Goal: Find specific page/section: Find specific page/section

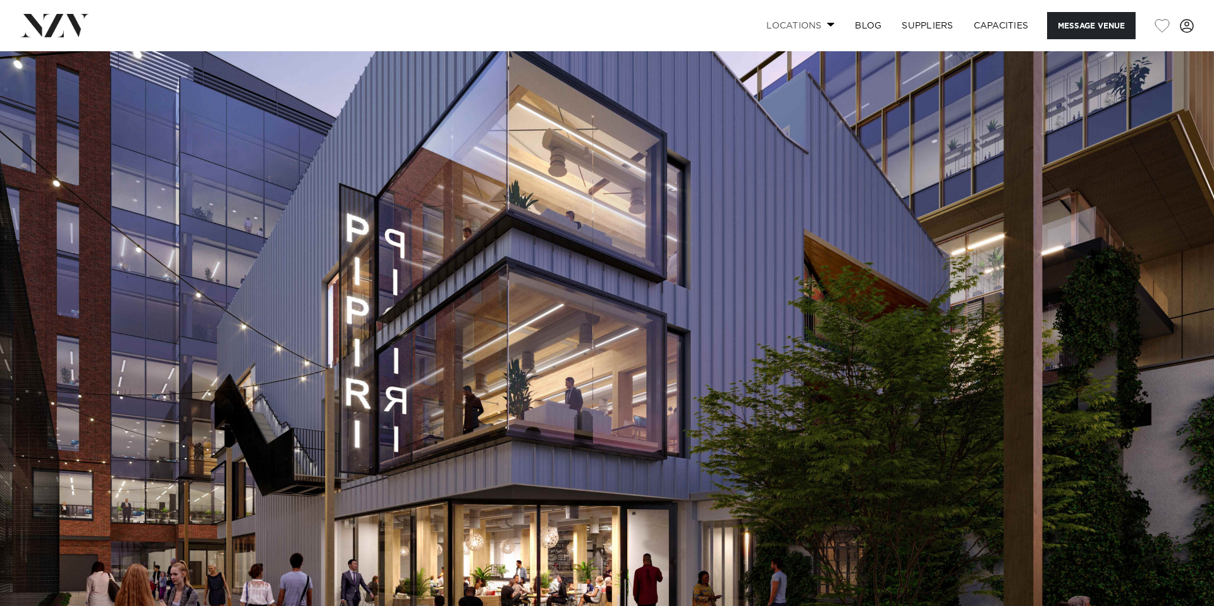
click at [756, 31] on link "Locations" at bounding box center [800, 25] width 89 height 27
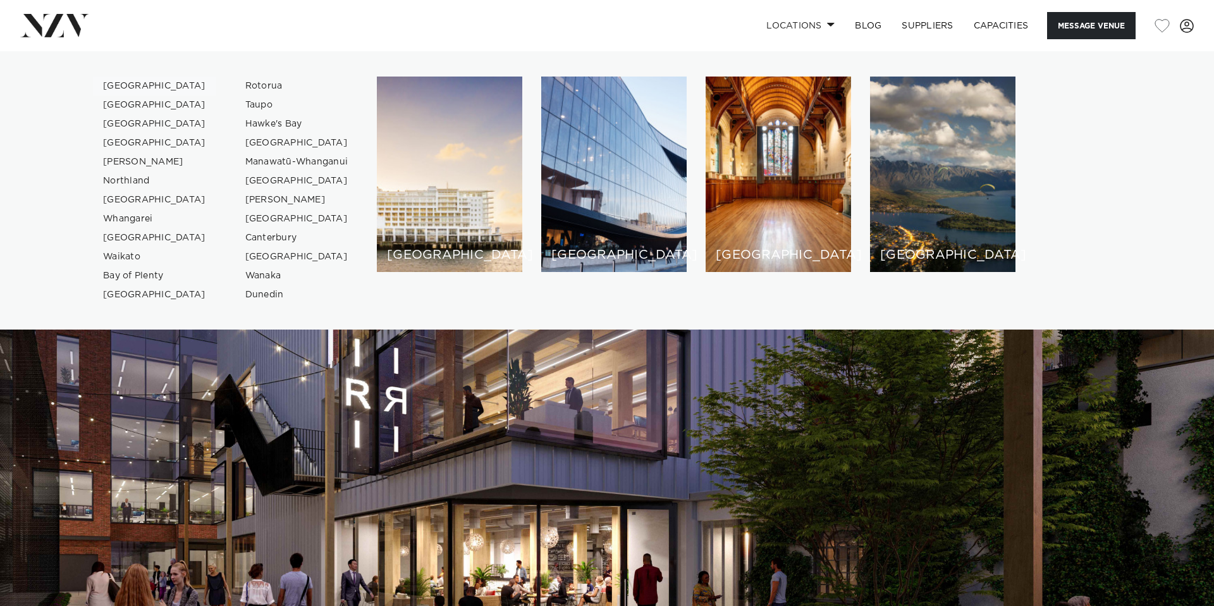
click at [156, 95] on link "[GEOGRAPHIC_DATA]" at bounding box center [154, 85] width 123 height 19
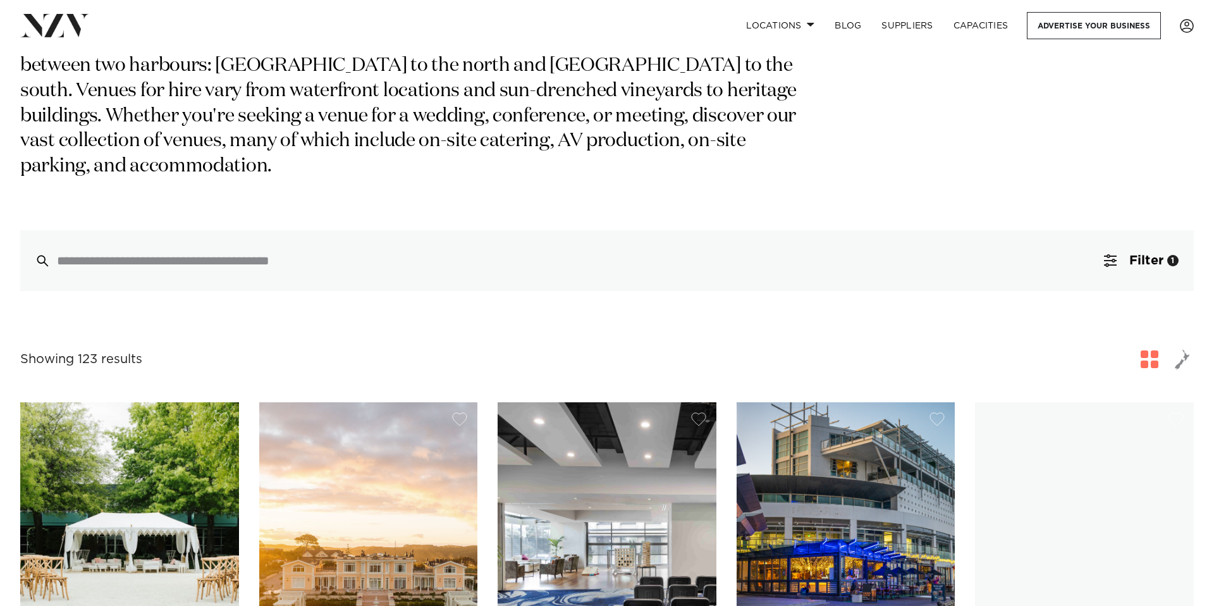
scroll to position [166, 0]
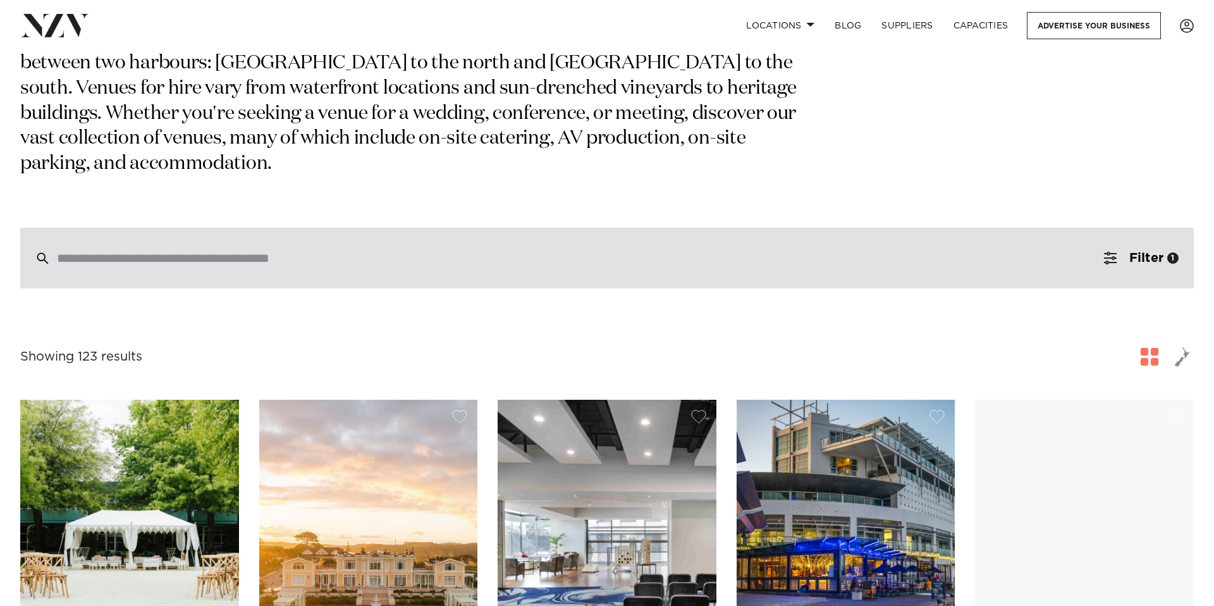
click at [190, 265] on input "search" at bounding box center [580, 258] width 1046 height 14
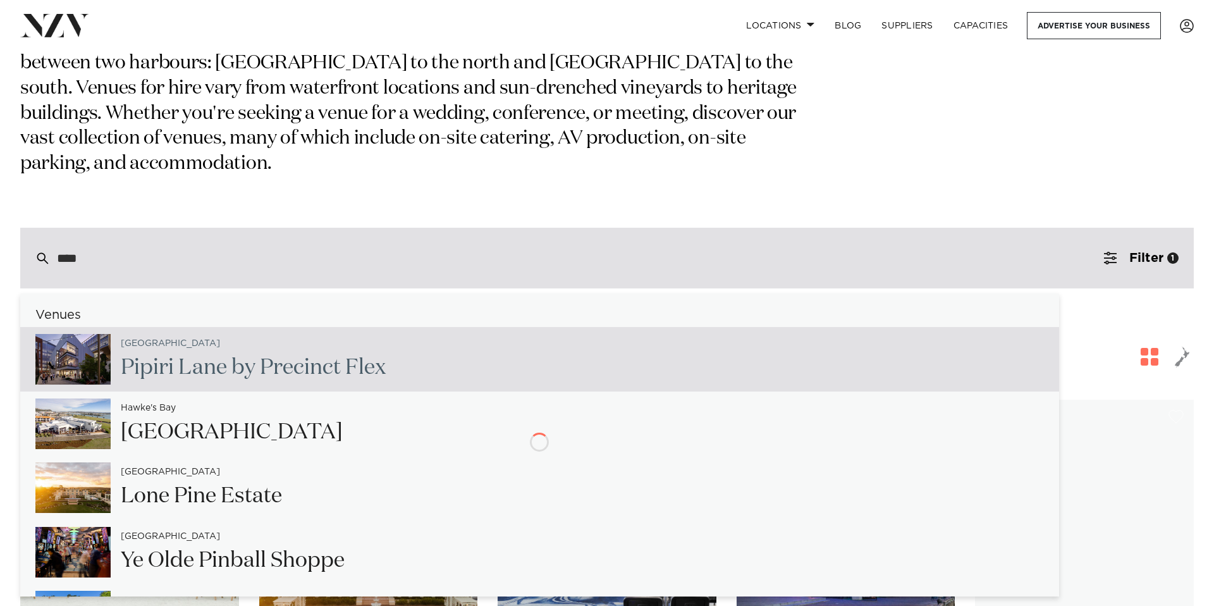
type input "***"
click at [248, 382] on h2 "Pip iri Lane by Precinct Flex" at bounding box center [253, 367] width 265 height 28
type input "**********"
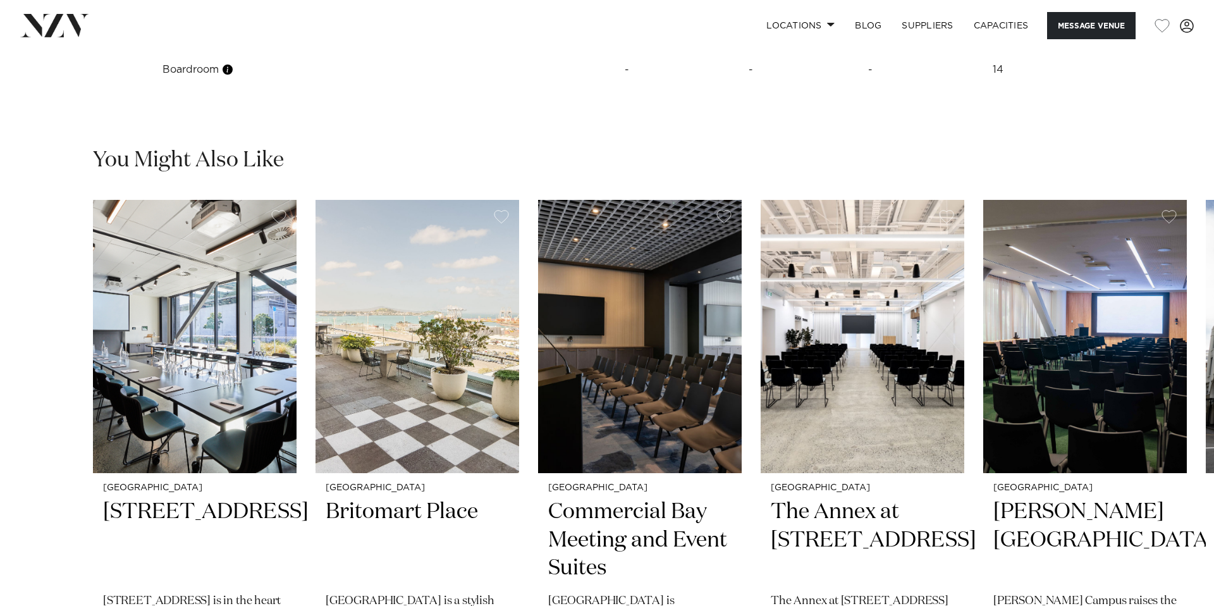
scroll to position [1909, 0]
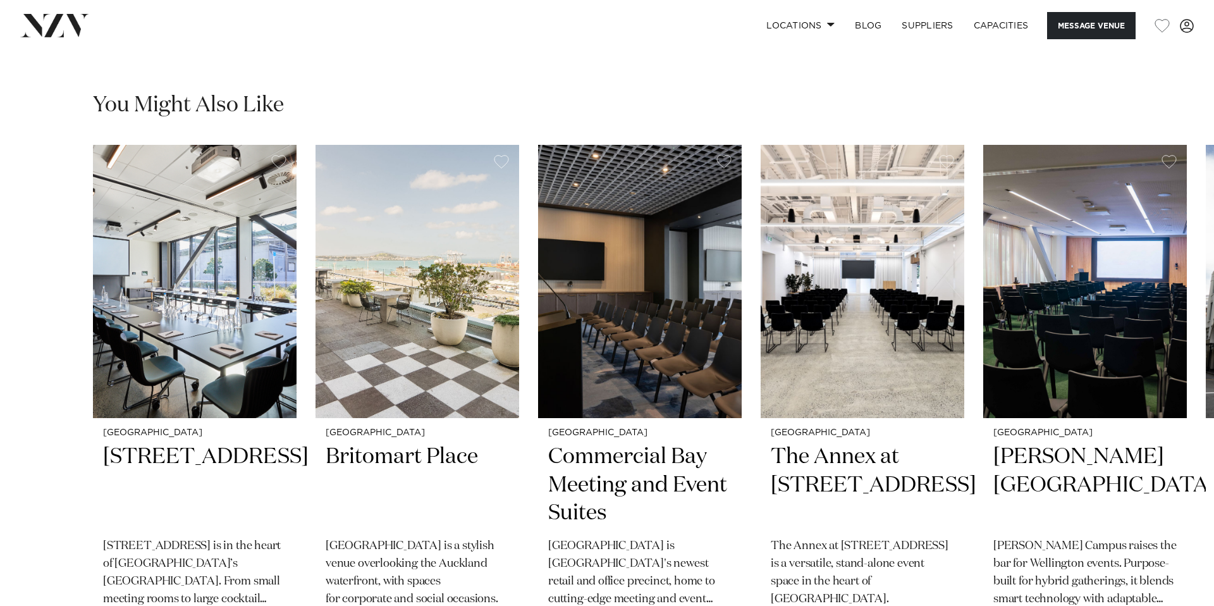
scroll to position [1893, 0]
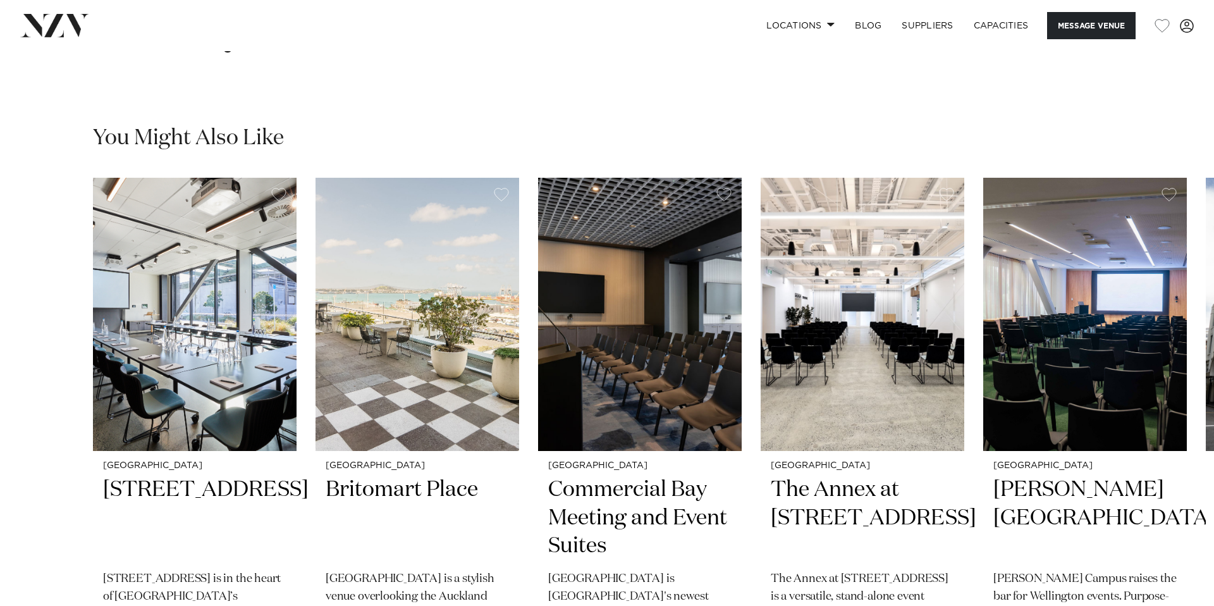
click at [348, 237] on div at bounding box center [348, 233] width 35 height 9
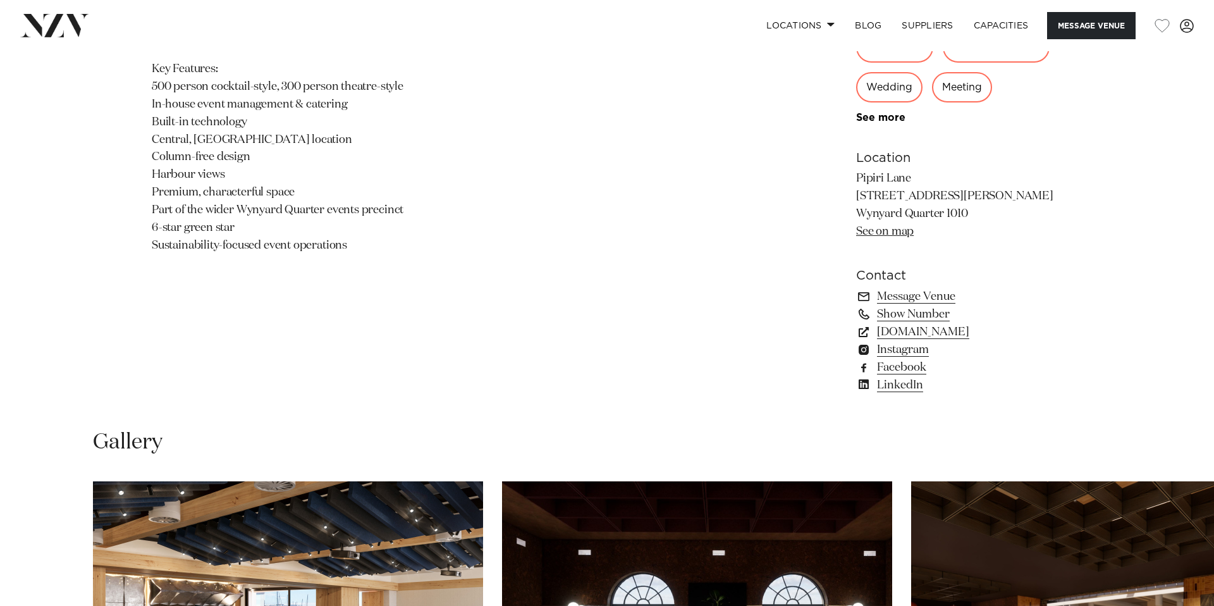
scroll to position [895, 0]
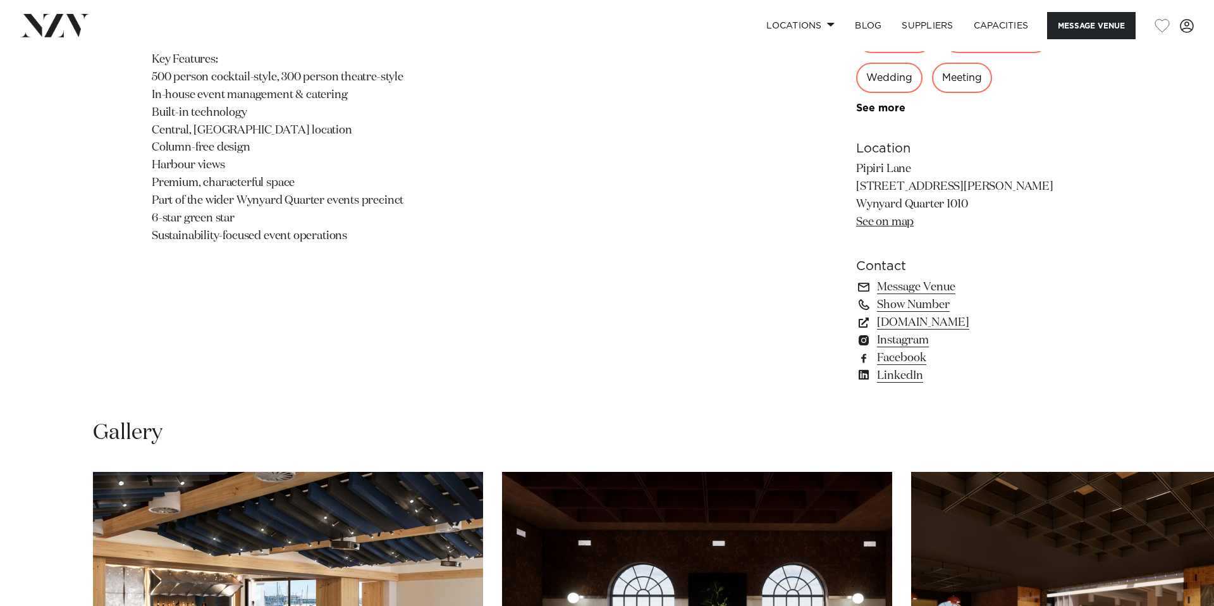
drag, startPoint x: 806, startPoint y: 337, endPoint x: 913, endPoint y: 341, distance: 107.5
click at [913, 231] on p "Pipiri Lane [STREET_ADDRESS][PERSON_NAME] [GEOGRAPHIC_DATA] See on map" at bounding box center [959, 196] width 206 height 71
copy p "Wynyard Quarter"
click at [542, 192] on p "Opening Spring 2025. Taking Bookings now for events from [DATE]. Make an impact…" at bounding box center [459, 86] width 614 height 317
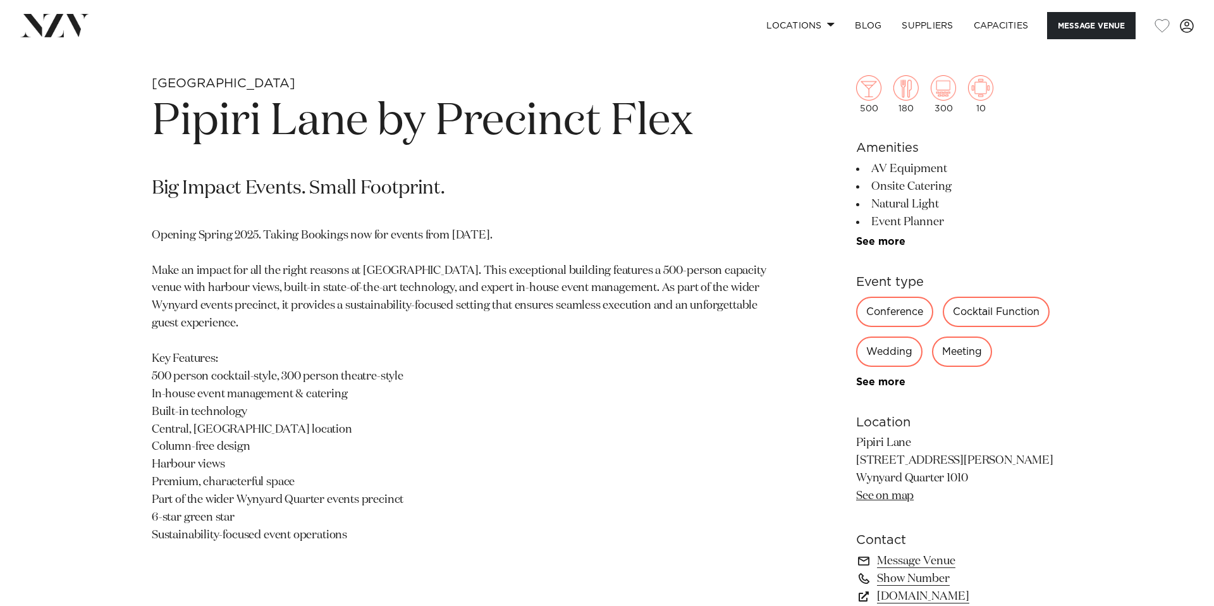
scroll to position [594, 0]
